Goal: Obtain resource: Obtain resource

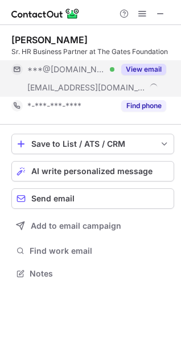
scroll to position [265, 181]
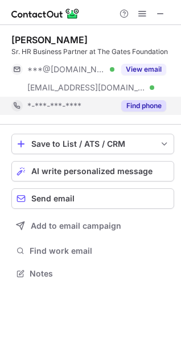
click at [137, 106] on button "Find phone" at bounding box center [143, 105] width 45 height 11
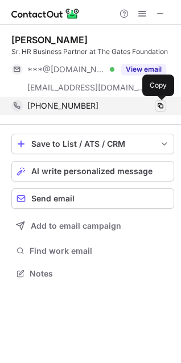
click at [163, 106] on span at bounding box center [160, 105] width 9 height 9
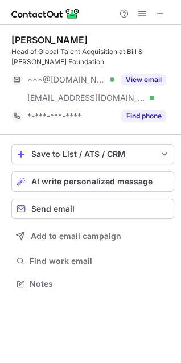
scroll to position [276, 181]
click at [160, 14] on span at bounding box center [160, 13] width 9 height 9
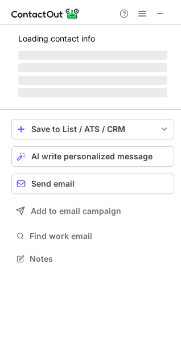
scroll to position [257, 181]
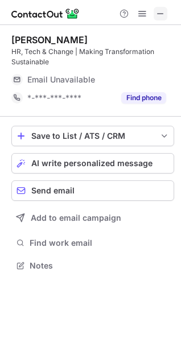
click at [164, 10] on span at bounding box center [160, 13] width 9 height 9
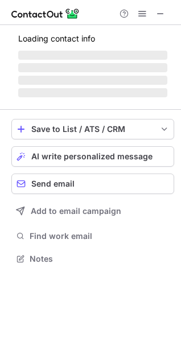
scroll to position [247, 181]
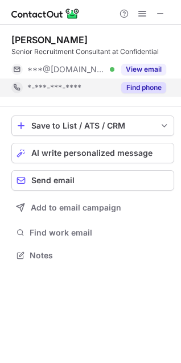
click at [133, 86] on button "Find phone" at bounding box center [143, 87] width 45 height 11
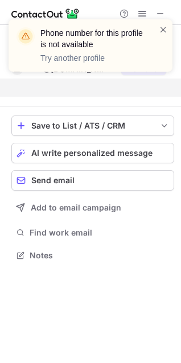
scroll to position [229, 181]
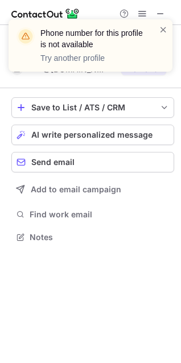
click at [161, 29] on span at bounding box center [163, 29] width 9 height 11
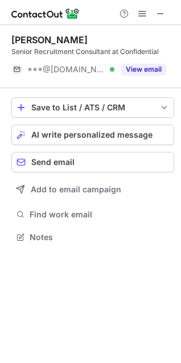
click at [161, 31] on span at bounding box center [163, 29] width 9 height 11
click at [159, 14] on span at bounding box center [160, 13] width 9 height 9
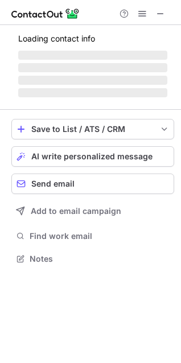
scroll to position [265, 181]
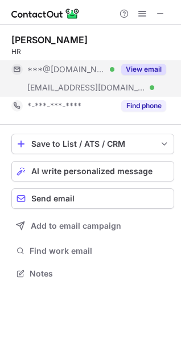
click at [149, 67] on button "View email" at bounding box center [143, 69] width 45 height 11
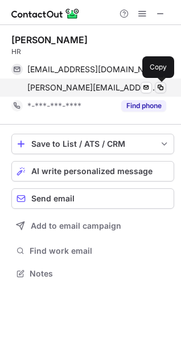
click at [161, 86] on span at bounding box center [160, 87] width 9 height 9
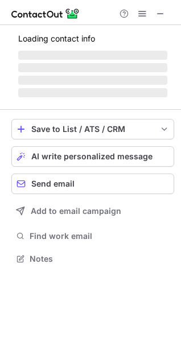
scroll to position [257, 181]
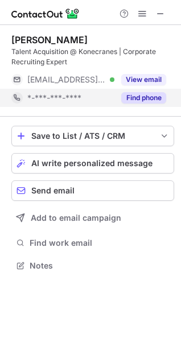
click at [138, 99] on button "Find phone" at bounding box center [143, 97] width 45 height 11
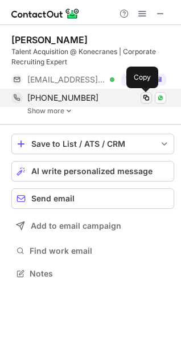
click at [145, 97] on span at bounding box center [145, 97] width 9 height 9
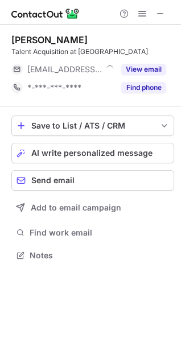
scroll to position [247, 181]
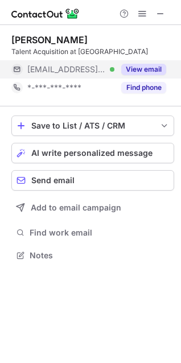
click at [143, 66] on button "View email" at bounding box center [143, 69] width 45 height 11
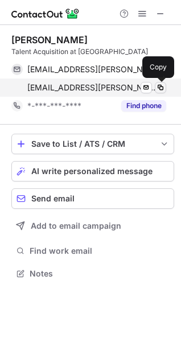
click at [163, 89] on span at bounding box center [160, 87] width 9 height 9
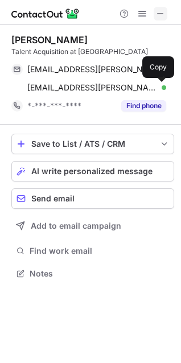
click at [164, 13] on span at bounding box center [160, 13] width 9 height 9
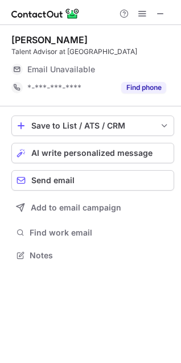
scroll to position [247, 181]
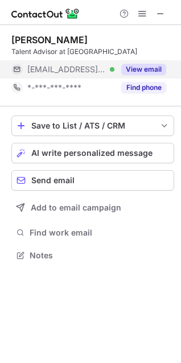
click at [140, 72] on button "View email" at bounding box center [143, 69] width 45 height 11
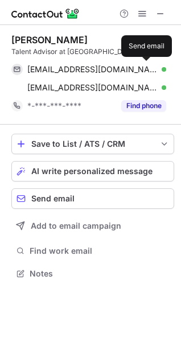
scroll to position [265, 181]
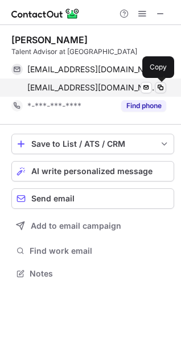
click at [160, 88] on span at bounding box center [160, 87] width 9 height 9
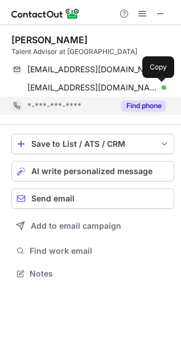
click at [138, 106] on button "Find phone" at bounding box center [143, 105] width 45 height 11
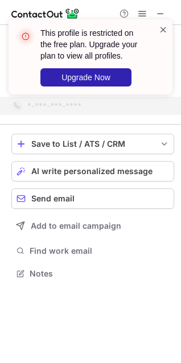
click at [161, 28] on span at bounding box center [163, 29] width 9 height 11
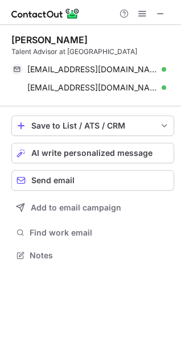
scroll to position [247, 181]
click at [161, 9] on div "This profile is restricted on the free plan. Upgrade your plan to view all prof…" at bounding box center [90, 19] width 182 height 23
click at [160, 13] on span at bounding box center [160, 13] width 9 height 9
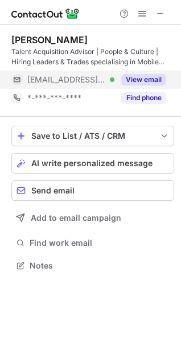
click at [139, 77] on button "View email" at bounding box center [143, 79] width 45 height 11
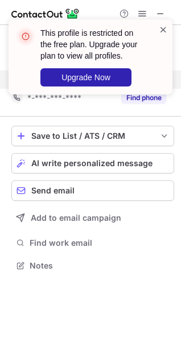
click at [163, 26] on span at bounding box center [163, 29] width 9 height 11
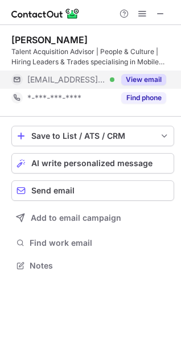
click at [159, 14] on span at bounding box center [160, 13] width 9 height 9
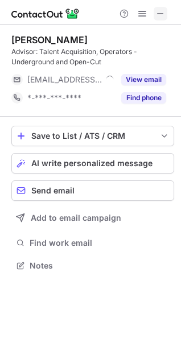
click at [158, 18] on span at bounding box center [160, 13] width 9 height 9
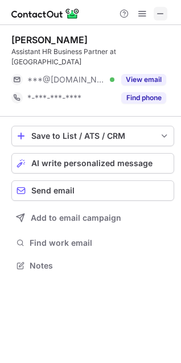
click at [162, 16] on span at bounding box center [160, 13] width 9 height 9
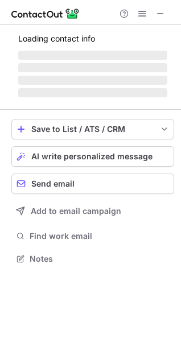
scroll to position [257, 181]
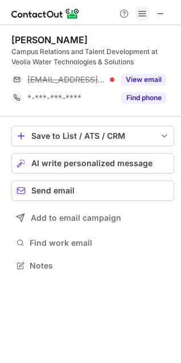
click at [144, 11] on span at bounding box center [142, 13] width 9 height 9
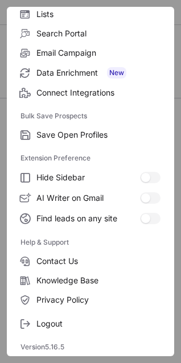
scroll to position [0, 0]
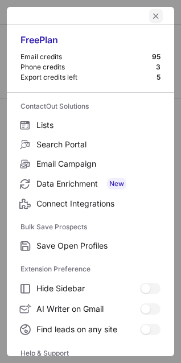
click at [151, 14] on span "left-button" at bounding box center [155, 15] width 9 height 9
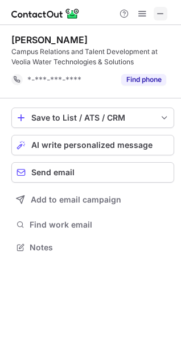
click at [155, 13] on button at bounding box center [160, 14] width 14 height 14
